Goal: Obtain resource: Download file/media

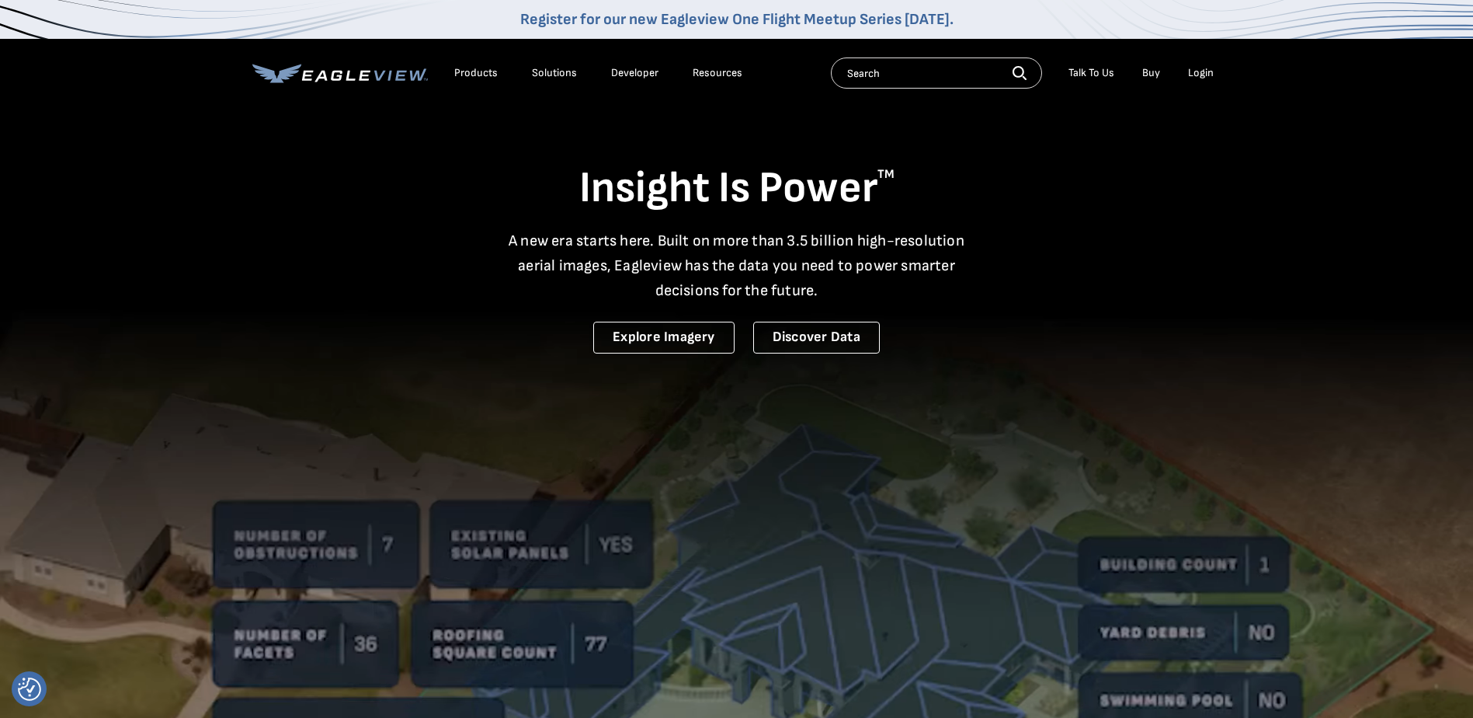
click at [1208, 80] on li "Login" at bounding box center [1200, 72] width 41 height 23
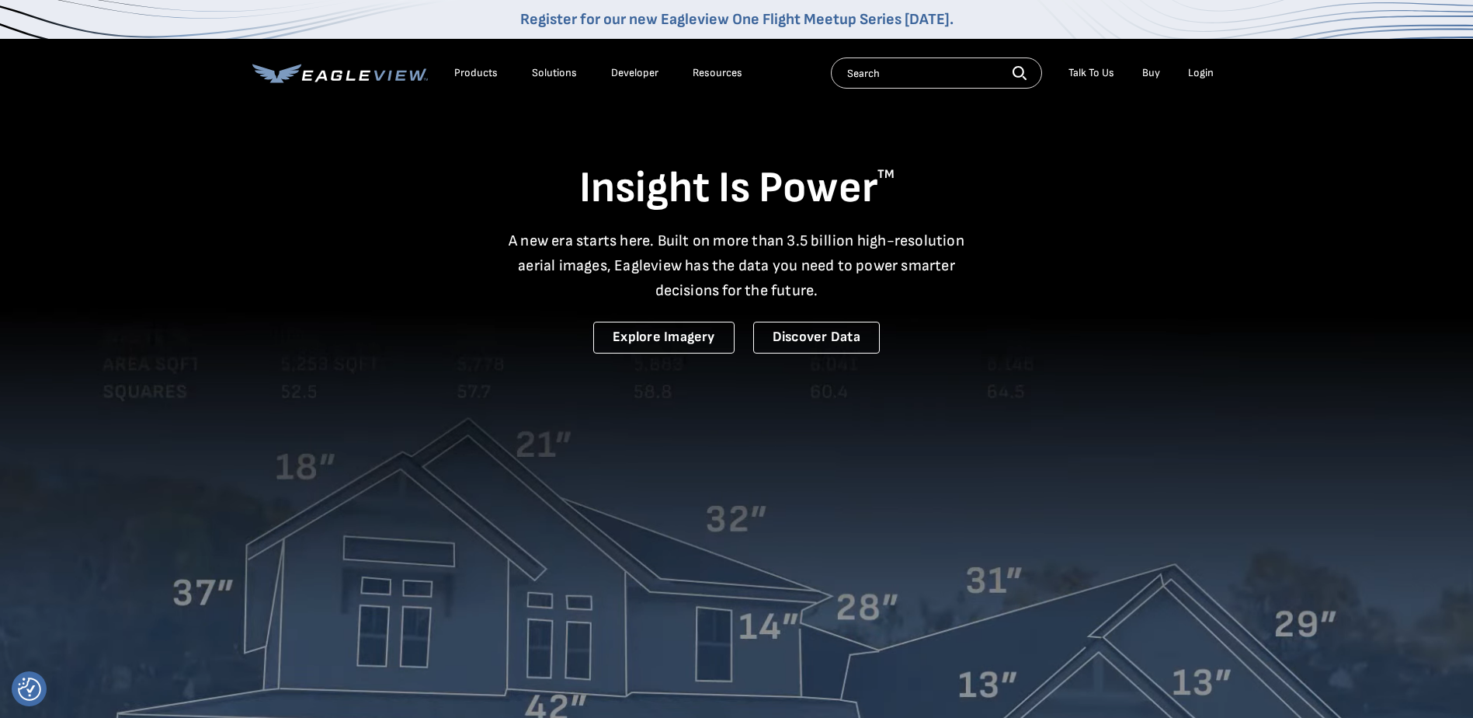
click at [1193, 74] on div "Login" at bounding box center [1201, 73] width 26 height 14
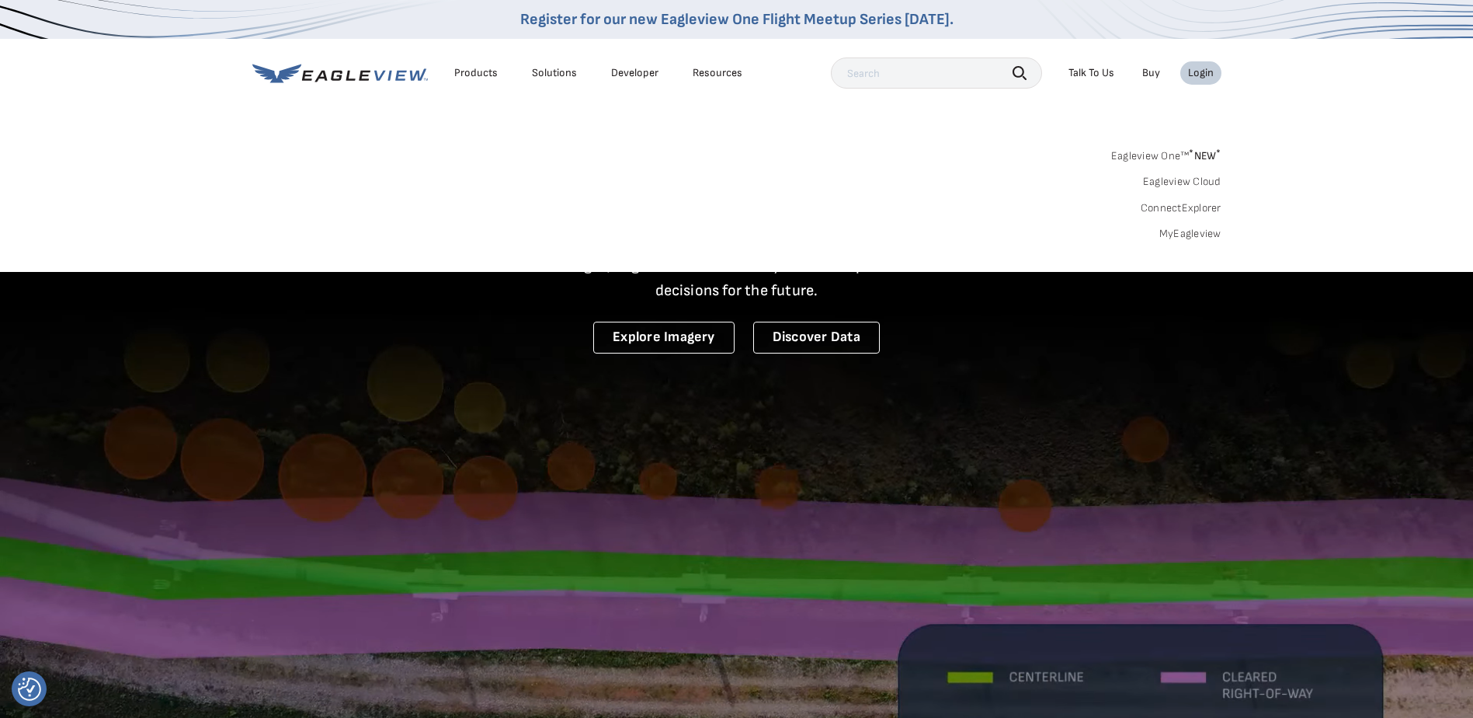
click at [1183, 237] on link "MyEagleview" at bounding box center [1190, 234] width 62 height 14
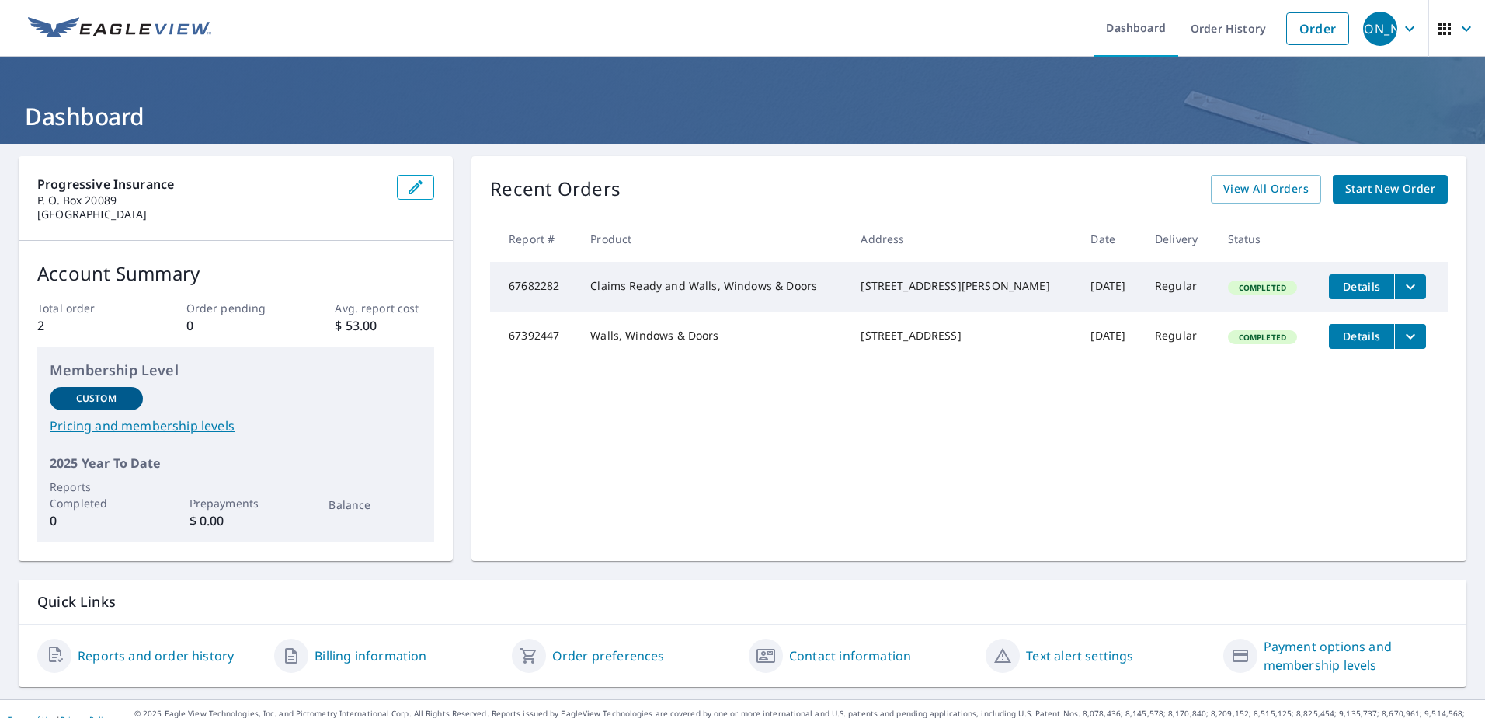
scroll to position [21, 0]
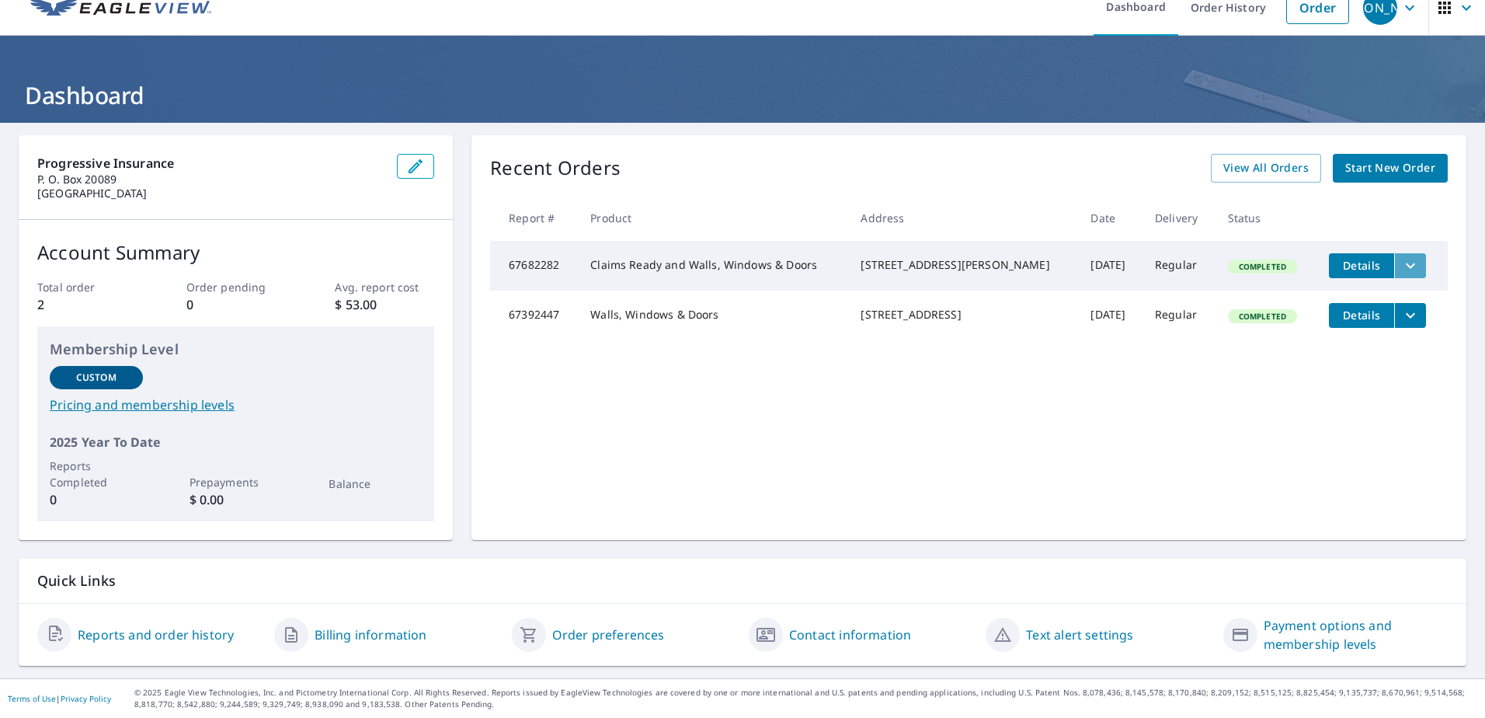
click at [1401, 262] on icon "filesDropdownBtn-67682282" at bounding box center [1410, 265] width 19 height 19
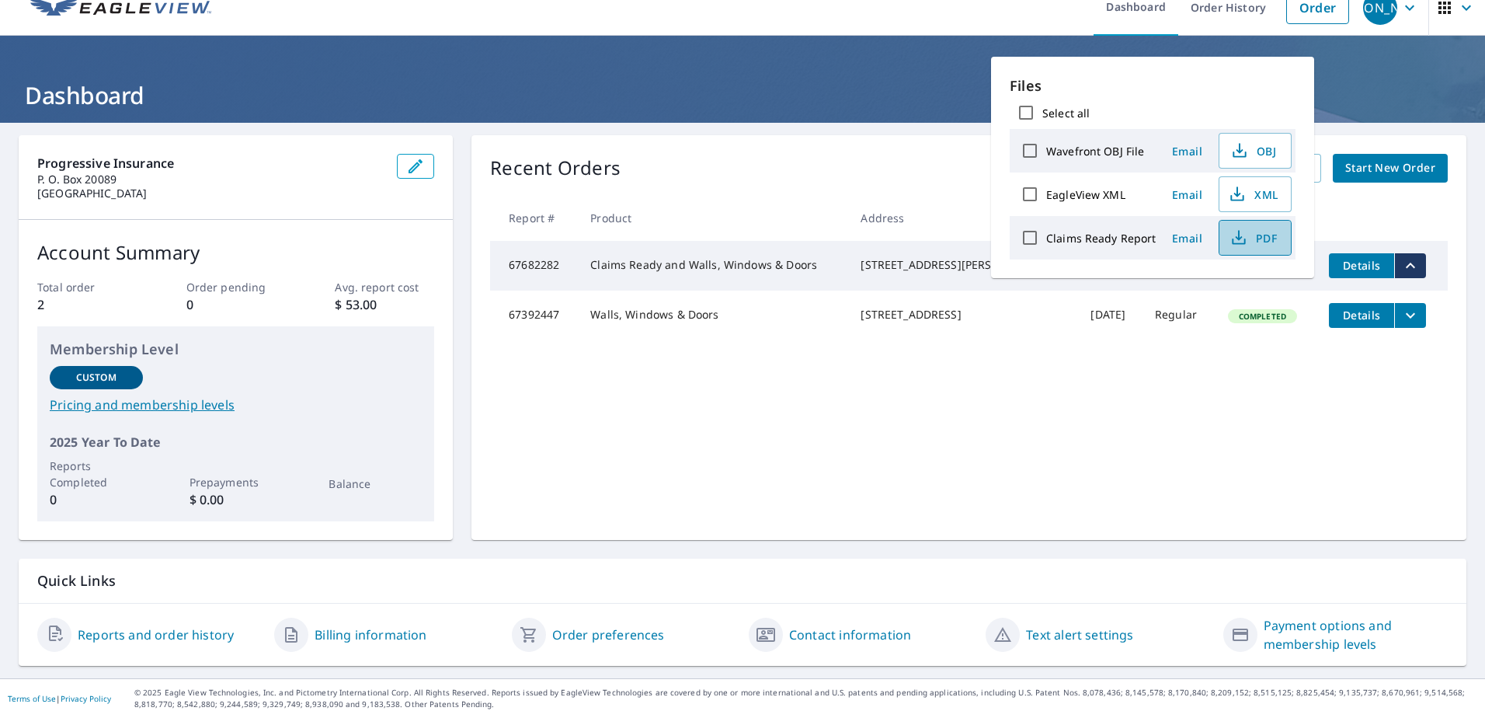
click at [1247, 234] on span "PDF" at bounding box center [1253, 237] width 50 height 19
click at [1237, 196] on icon "button" at bounding box center [1237, 194] width 19 height 19
drag, startPoint x: 643, startPoint y: 493, endPoint x: 665, endPoint y: 487, distance: 22.6
click at [645, 492] on div "Recent Orders View All Orders Start New Order Report # Product Address Date Del…" at bounding box center [968, 337] width 995 height 405
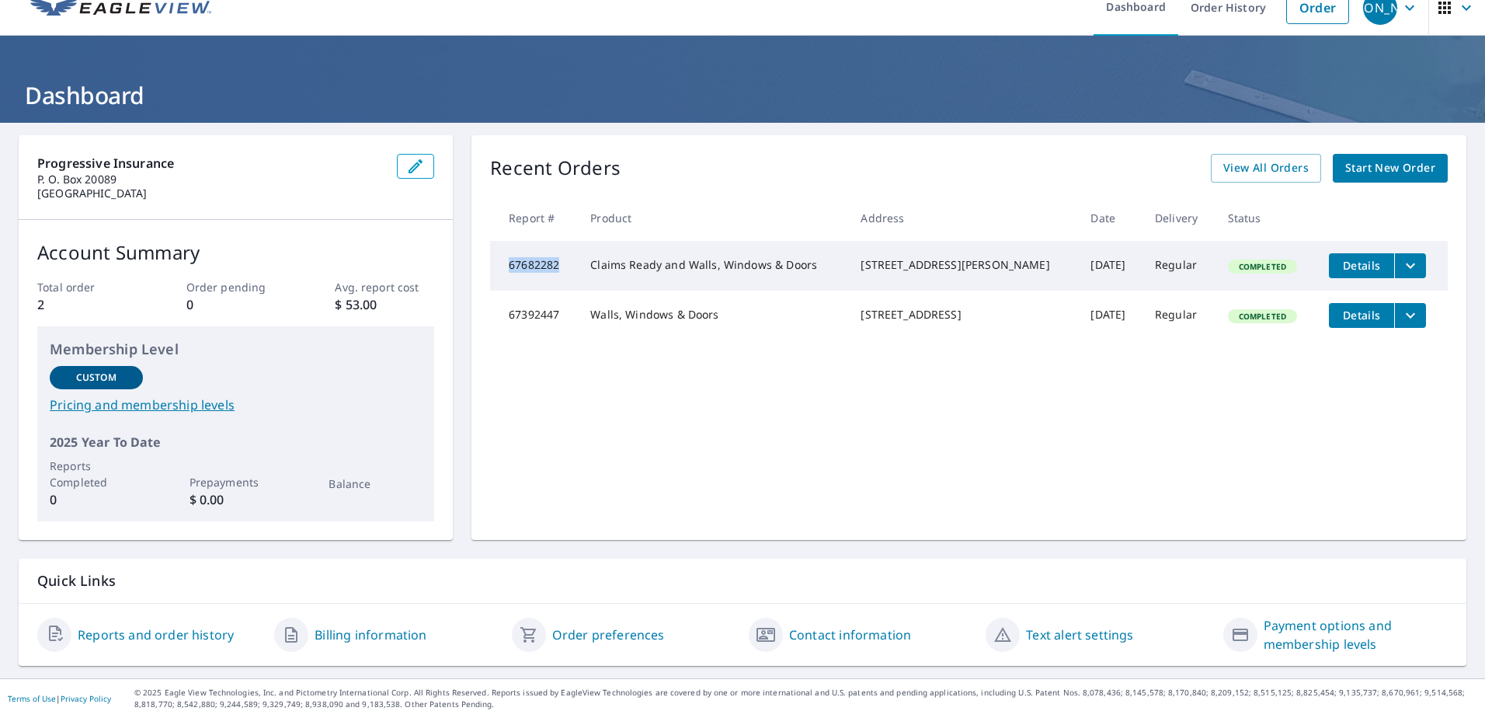
drag, startPoint x: 496, startPoint y: 266, endPoint x: 555, endPoint y: 262, distance: 59.1
click at [555, 262] on td "67682282" at bounding box center [534, 266] width 88 height 50
copy td "67682282"
